Goal: Task Accomplishment & Management: Manage account settings

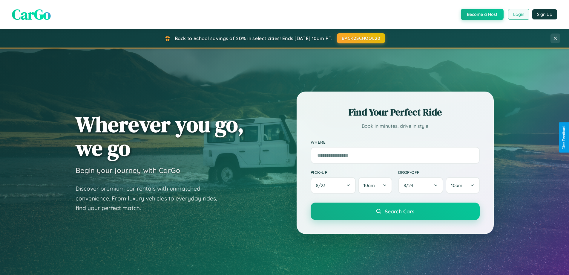
click at [519, 14] on button "Login" at bounding box center [518, 14] width 21 height 11
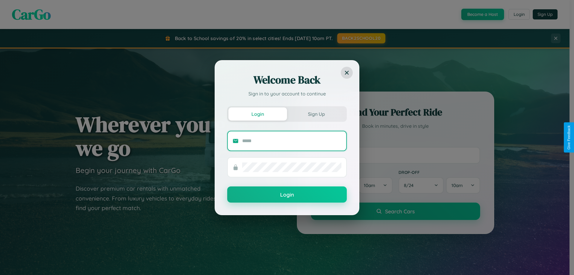
click at [292, 140] on input "text" at bounding box center [291, 141] width 99 height 10
type input "**********"
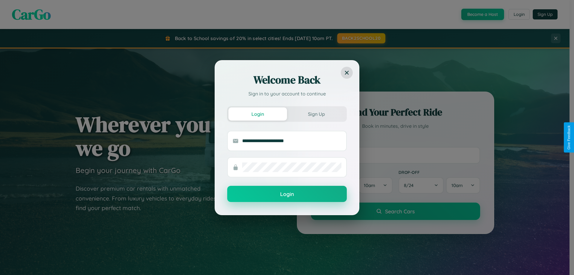
click at [287, 194] on button "Login" at bounding box center [287, 194] width 120 height 16
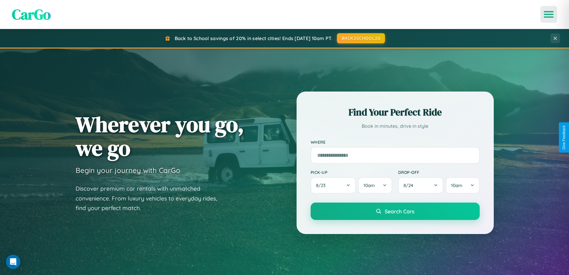
click at [549, 14] on icon "Open menu" at bounding box center [549, 14] width 9 height 5
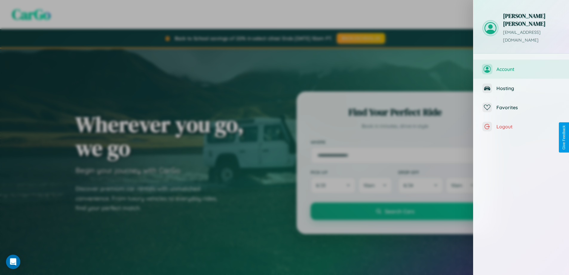
click at [522, 66] on span "Account" at bounding box center [529, 69] width 64 height 6
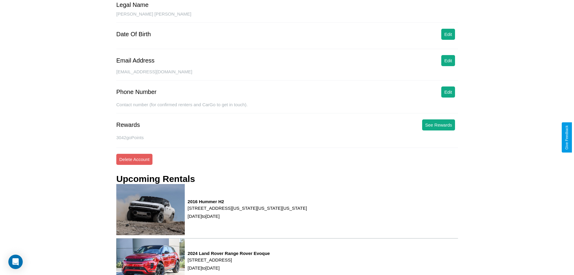
scroll to position [76, 0]
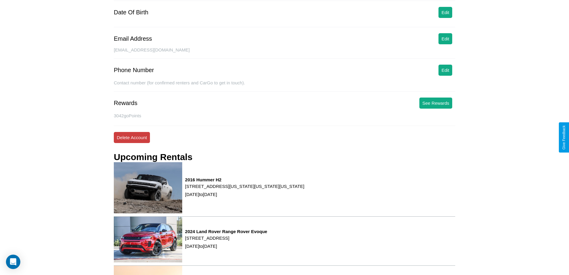
click at [132, 137] on button "Delete Account" at bounding box center [132, 137] width 36 height 11
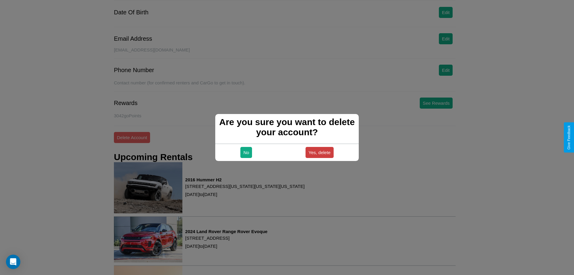
click at [319, 152] on button "Yes, delete" at bounding box center [319, 152] width 28 height 11
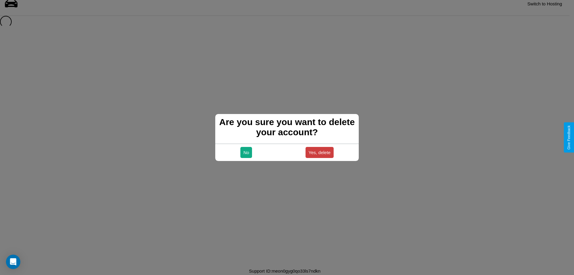
scroll to position [8, 0]
